Goal: Transaction & Acquisition: Purchase product/service

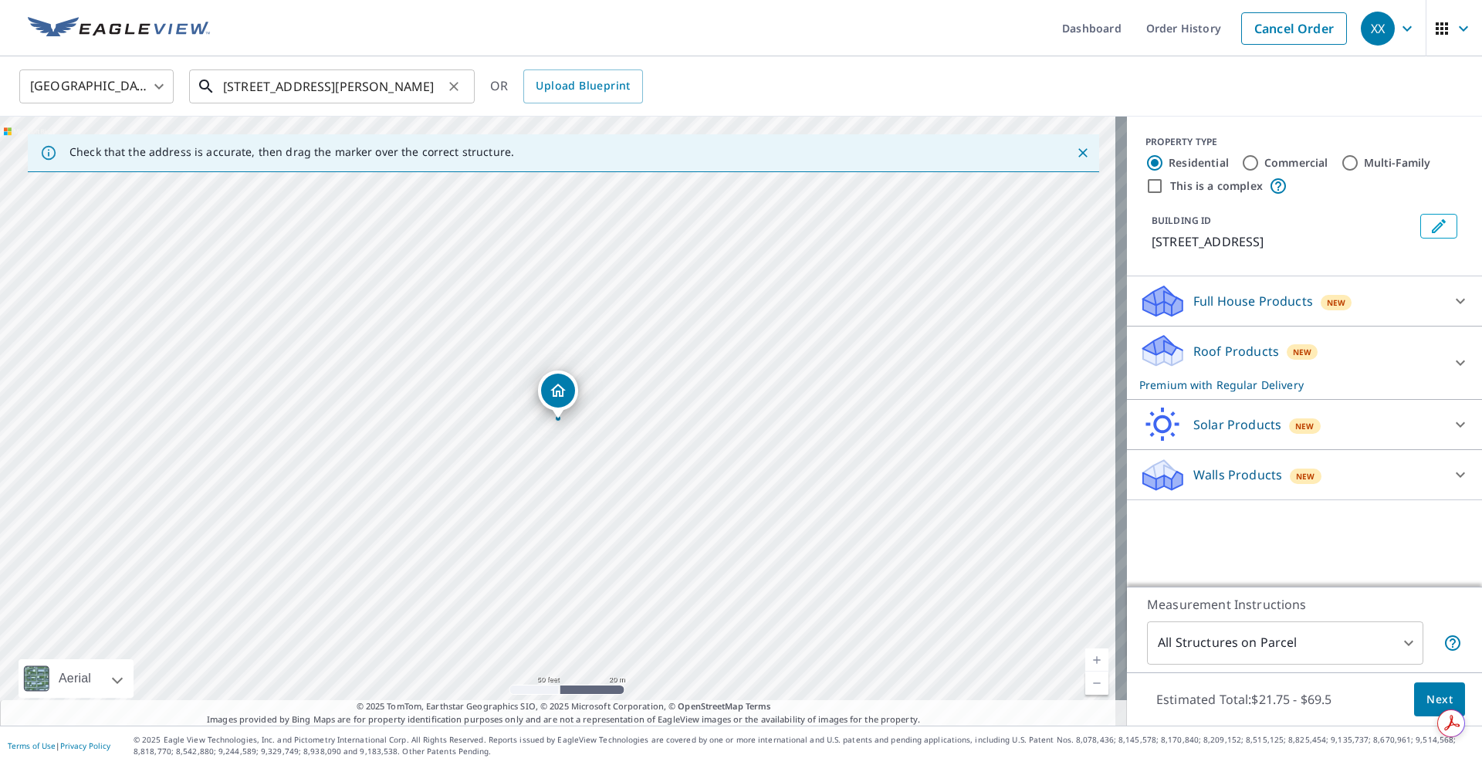
click at [245, 90] on input "[STREET_ADDRESS][PERSON_NAME]" at bounding box center [333, 86] width 220 height 43
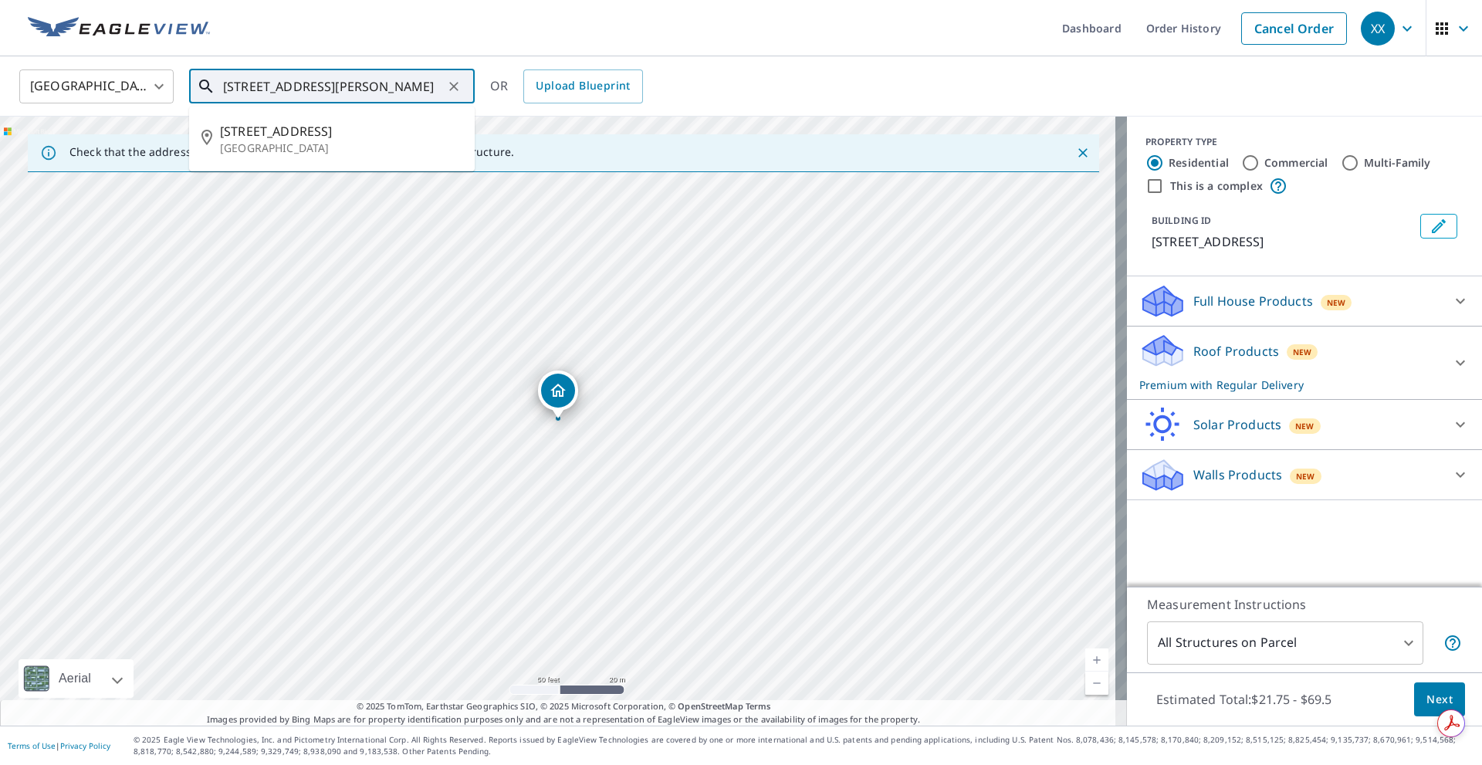
paste input "[STREET_ADDRESS][PERSON_NAME]"
click at [337, 126] on span "1420 [PERSON_NAME] Circle" at bounding box center [341, 131] width 242 height 19
type input "[STREET_ADDRESS][PERSON_NAME]"
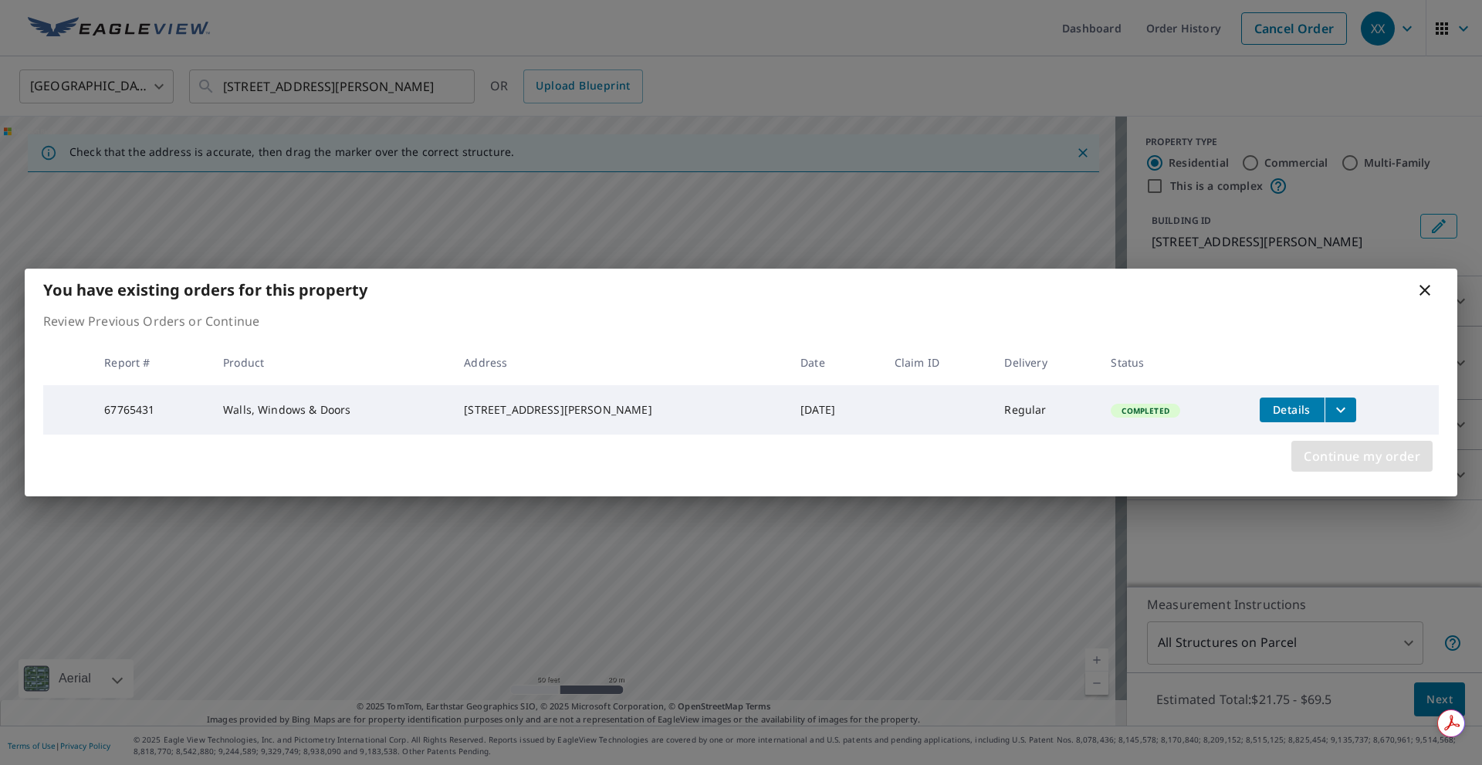
click at [1358, 472] on button "Continue my order" at bounding box center [1361, 456] width 141 height 31
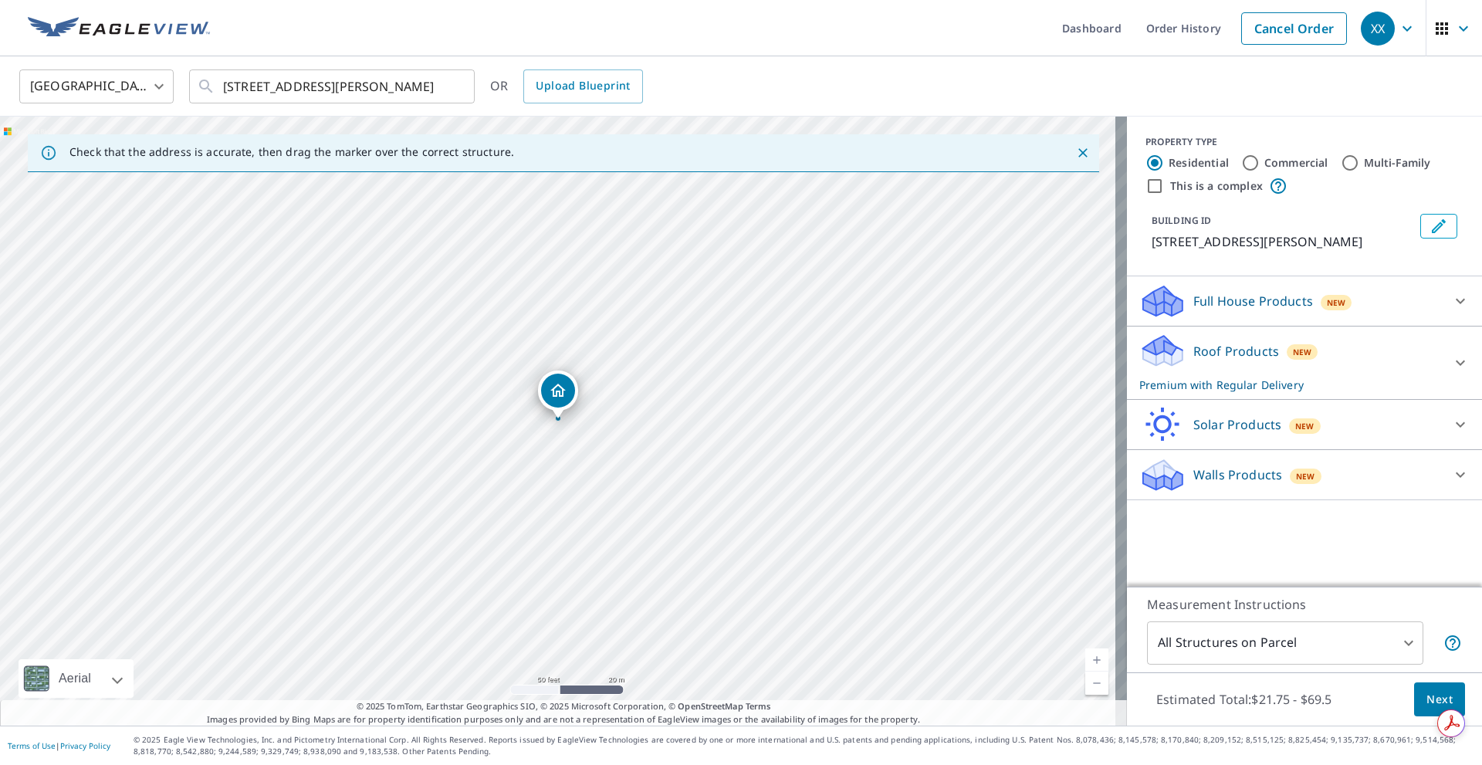
click at [1348, 373] on div "Roof Products New Premium with Regular Delivery" at bounding box center [1290, 363] width 303 height 60
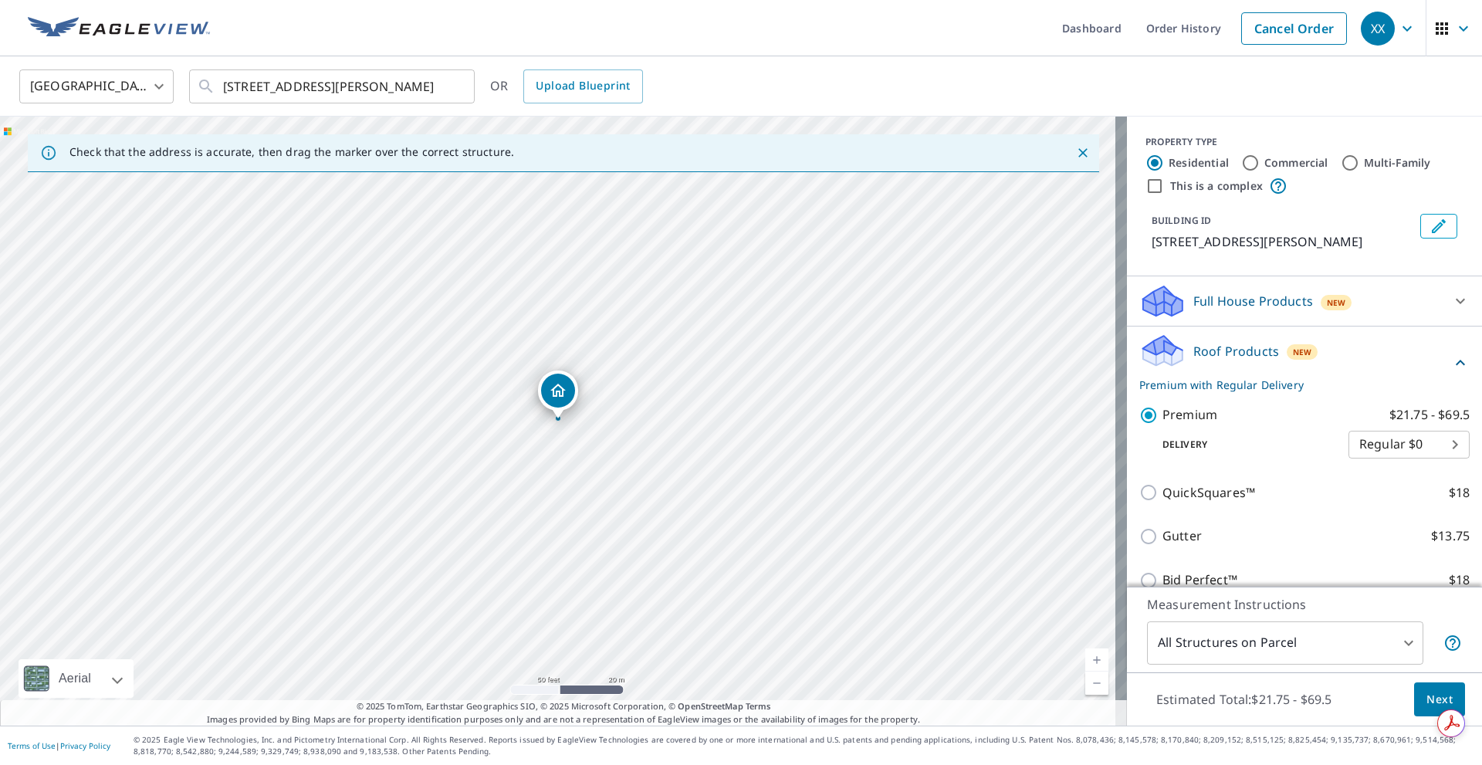
click at [1333, 352] on div "Roof Products New Premium with Regular Delivery" at bounding box center [1295, 363] width 312 height 60
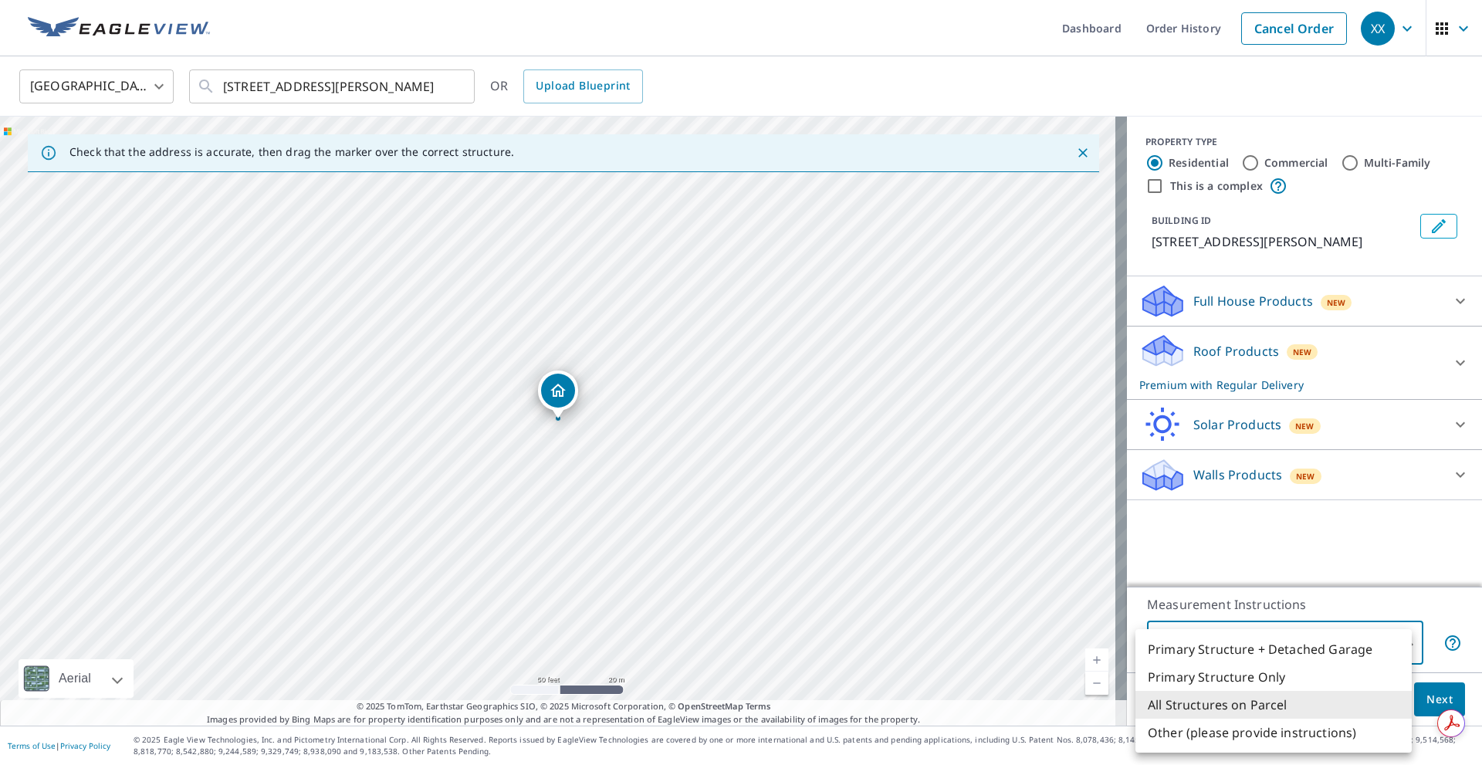
click at [1200, 636] on body "XX XX Dashboard Order History Cancel Order XX [GEOGRAPHIC_DATA] [GEOGRAPHIC_DAT…" at bounding box center [741, 382] width 1482 height 765
click at [1192, 675] on li "Primary Structure Only" at bounding box center [1273, 677] width 276 height 28
type input "2"
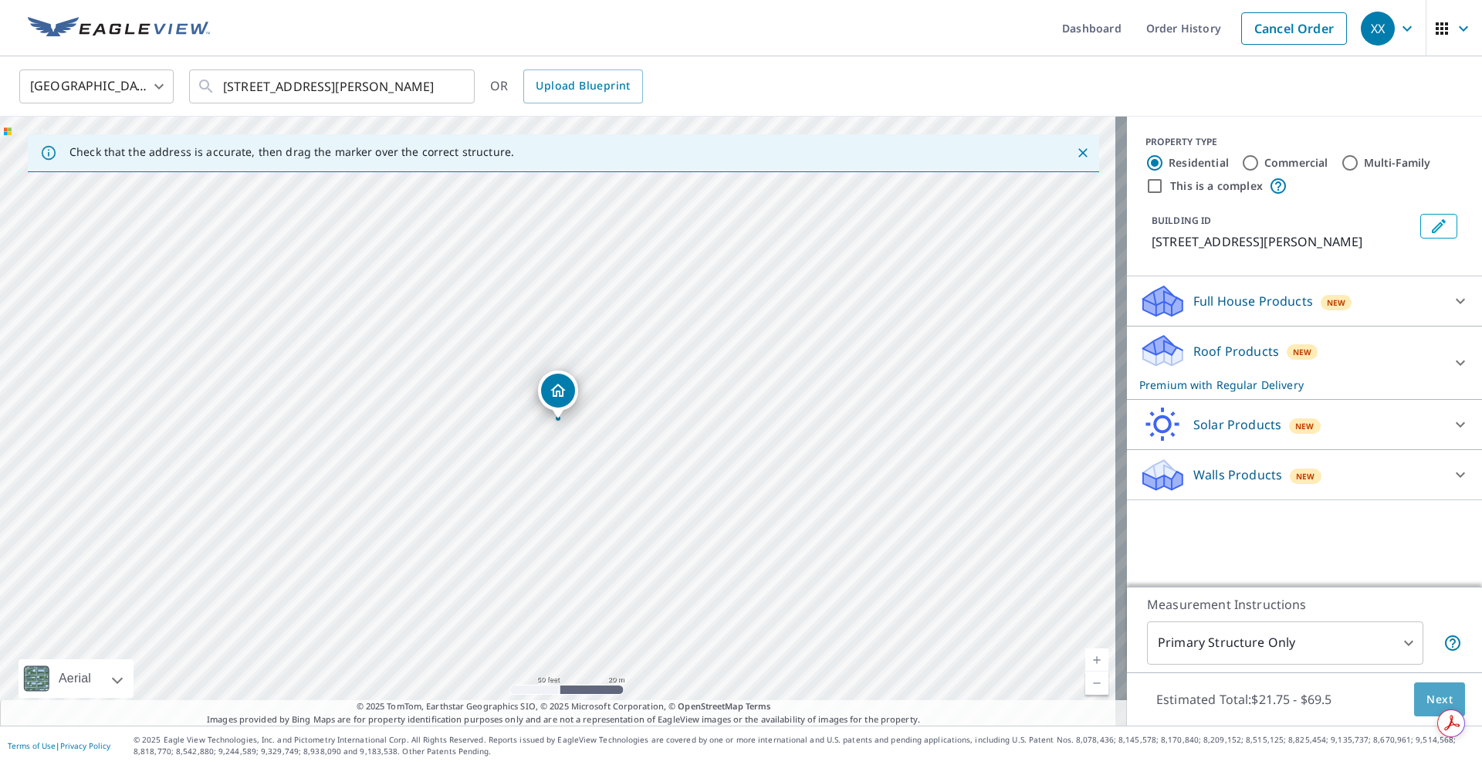
click at [1414, 705] on button "Next" at bounding box center [1439, 699] width 51 height 35
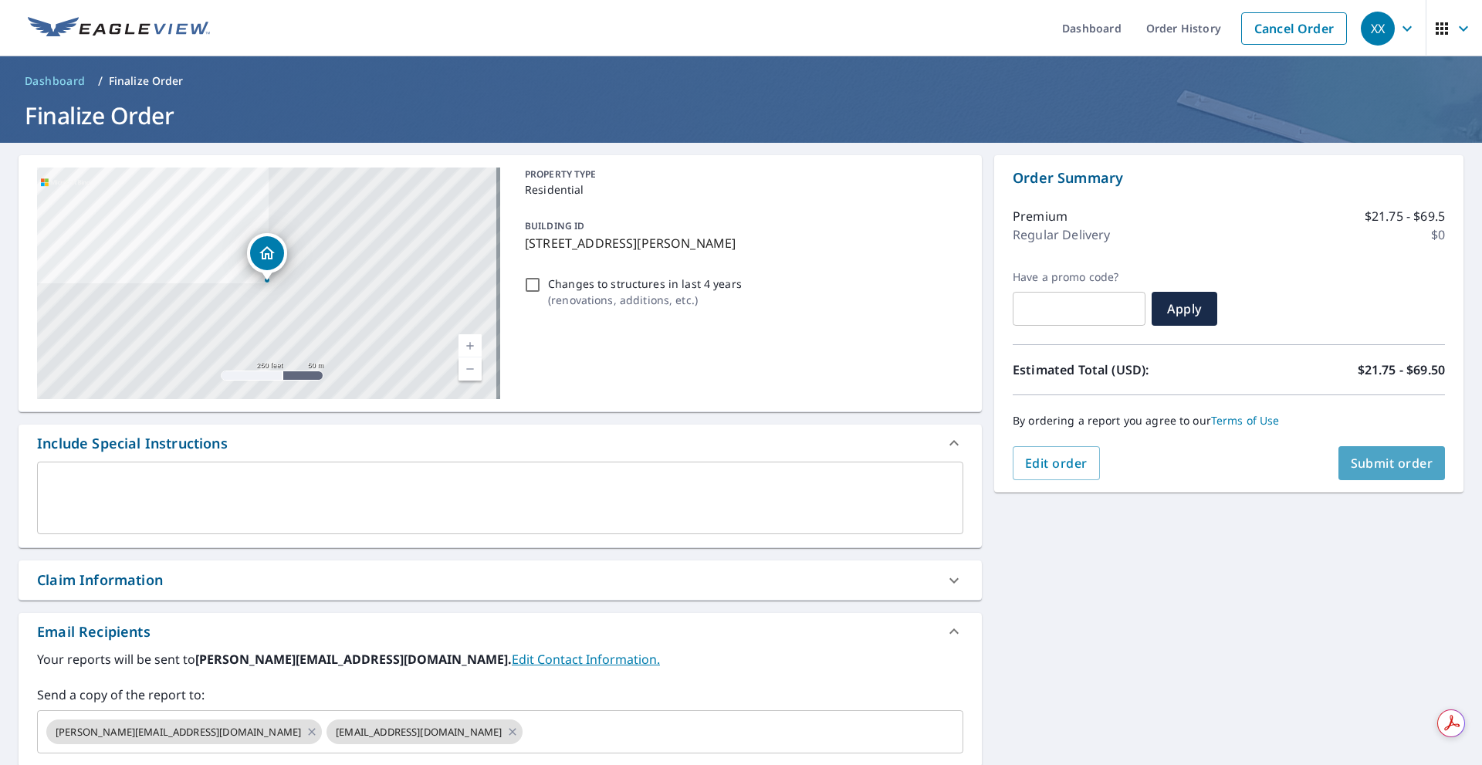
click at [1426, 466] on button "Submit order" at bounding box center [1391, 463] width 107 height 34
